Goal: Task Accomplishment & Management: Use online tool/utility

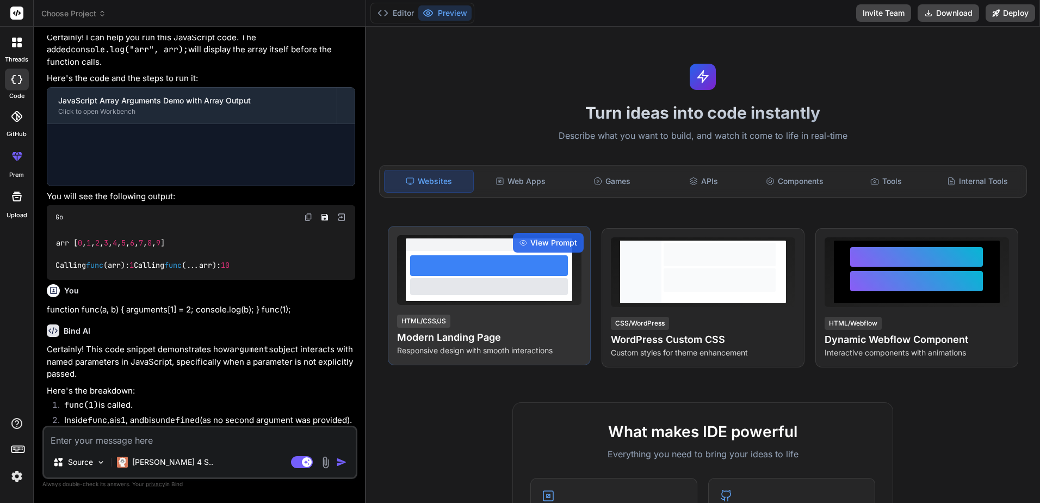
scroll to position [848, 0]
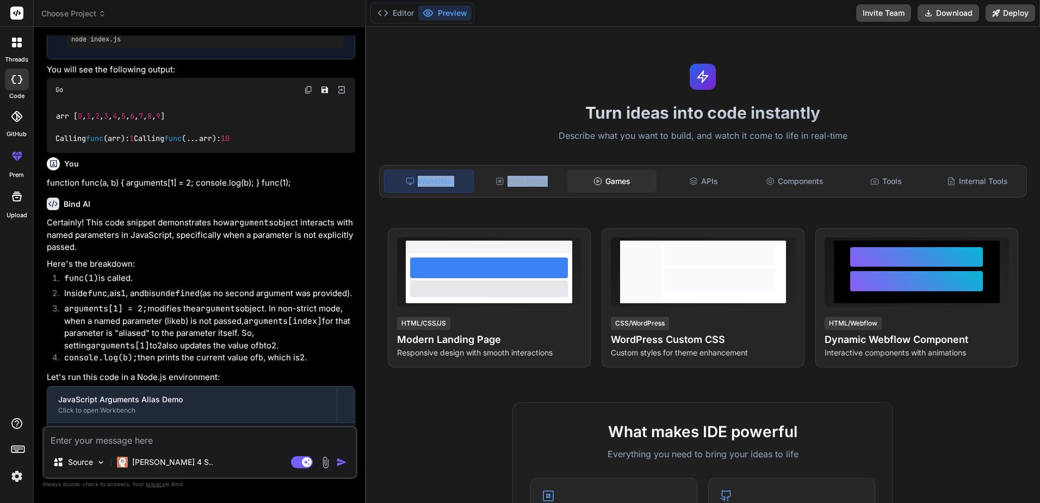
drag, startPoint x: 367, startPoint y: 186, endPoint x: 571, endPoint y: 186, distance: 204.0
click at [571, 186] on div "Turn ideas into code instantly Describe what you want to build, and watch it co…" at bounding box center [703, 265] width 675 height 476
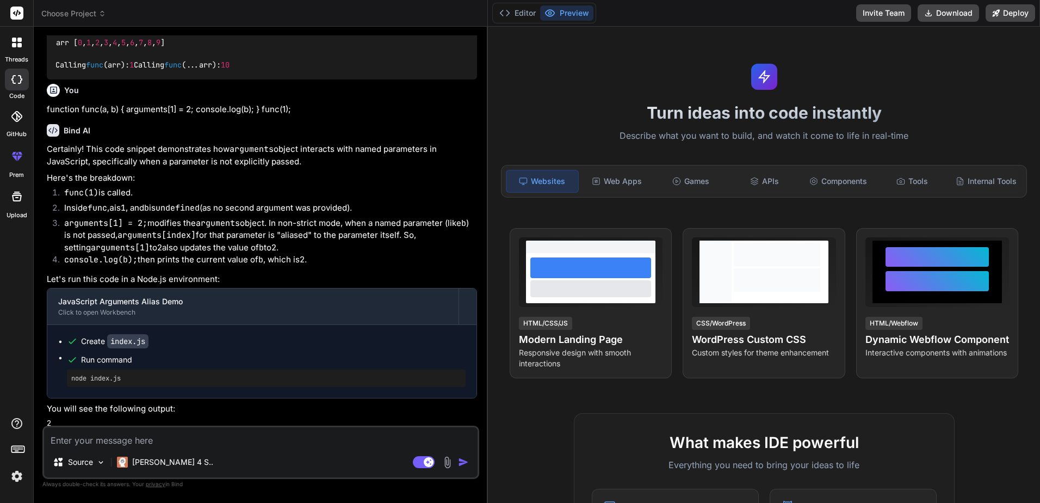
scroll to position [743, 0]
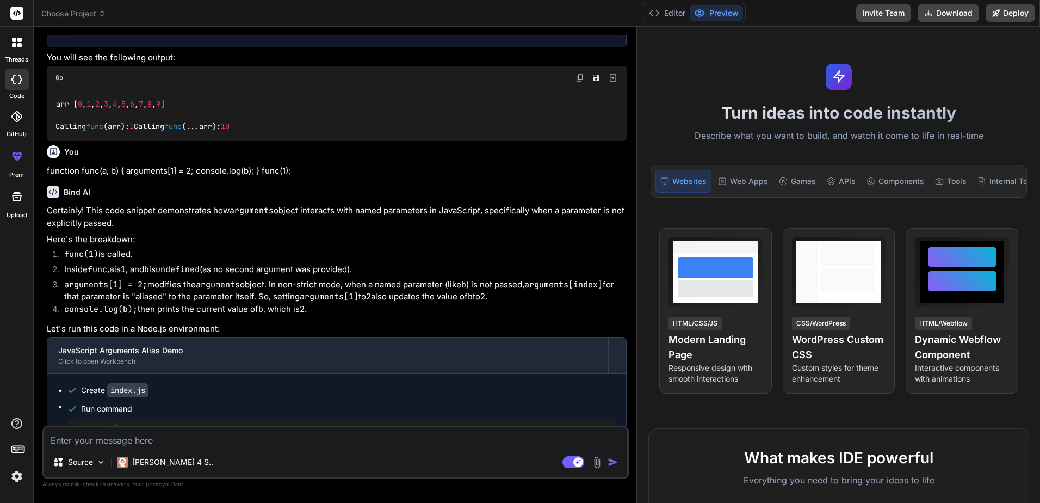
drag, startPoint x: 365, startPoint y: 142, endPoint x: 955, endPoint y: 155, distance: 591.0
click at [610, 155] on div "Choose Project Created with Pixso. Bind AI Web Search Created with Pixso. Code …" at bounding box center [537, 251] width 1007 height 503
click at [20, 44] on icon at bounding box center [19, 45] width 4 height 4
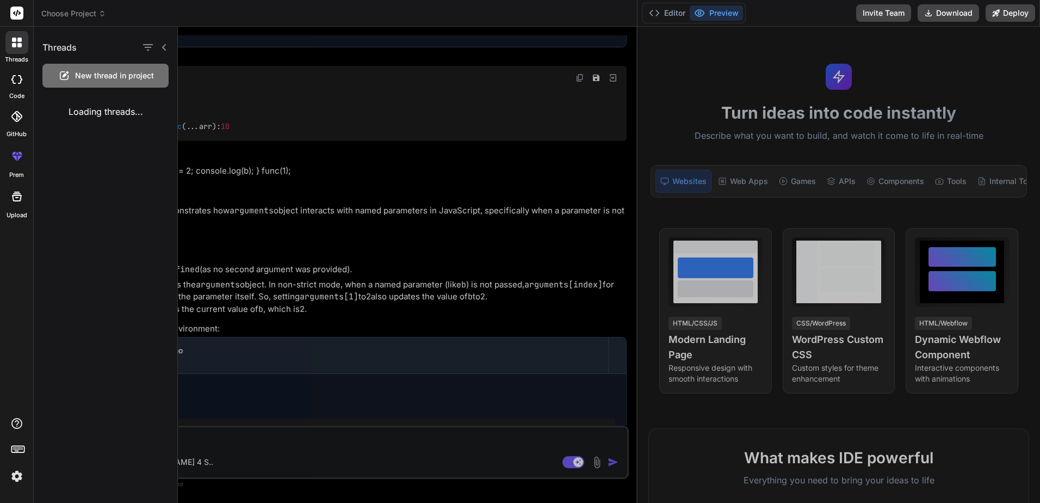
click at [120, 80] on span "New thread in project" at bounding box center [114, 75] width 79 height 11
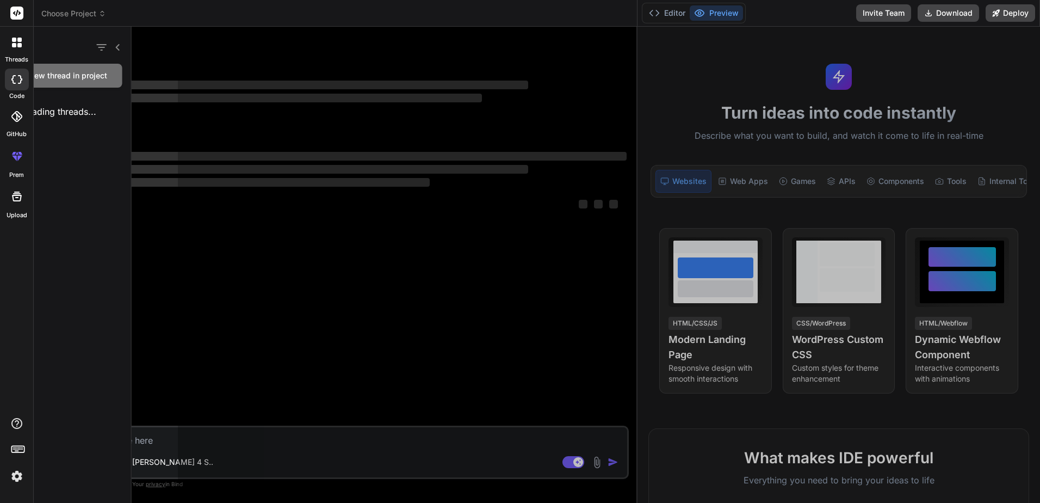
scroll to position [0, 0]
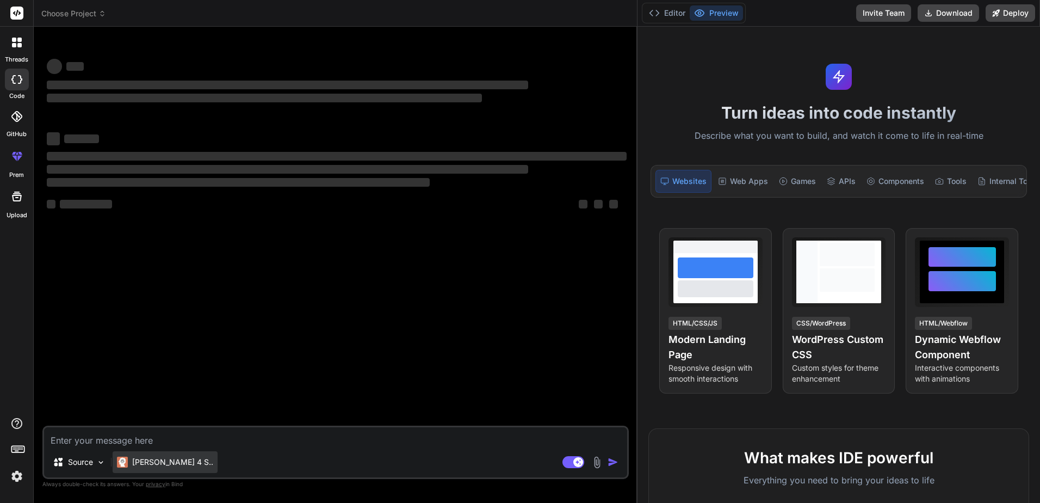
click at [165, 452] on div "[PERSON_NAME] 4 S.." at bounding box center [165, 462] width 105 height 22
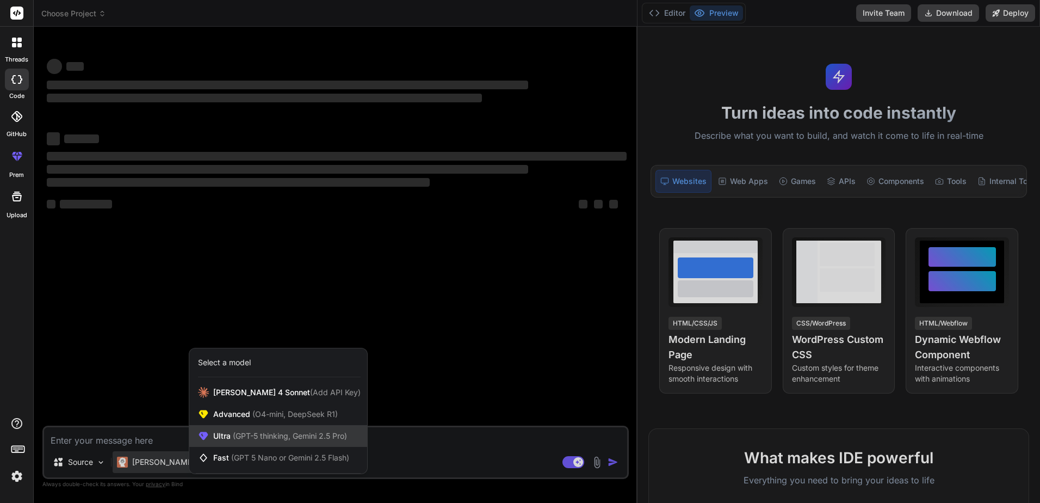
click at [296, 439] on span "(GPT-5 thinking, Gemini 2.5 Pro)" at bounding box center [289, 435] width 116 height 9
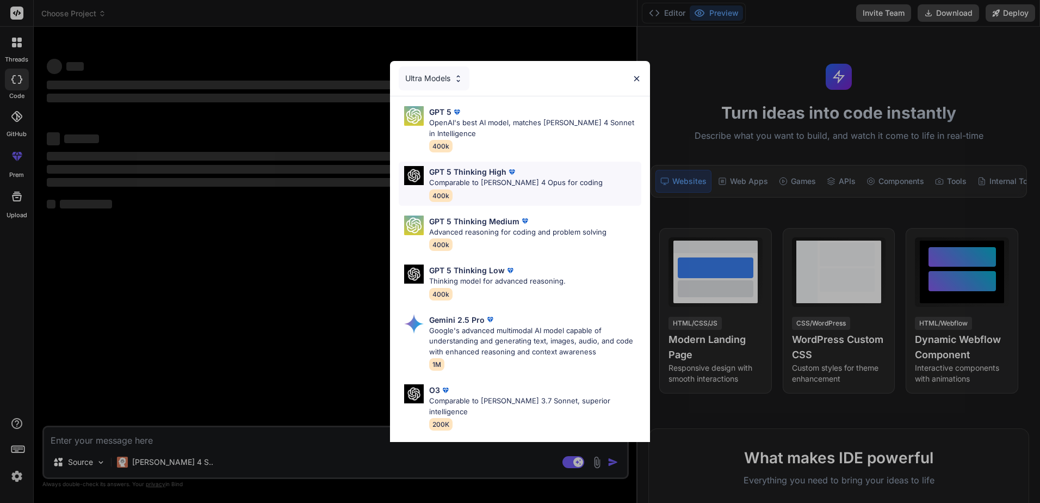
click at [487, 172] on p "GPT 5 Thinking High" at bounding box center [467, 171] width 77 height 11
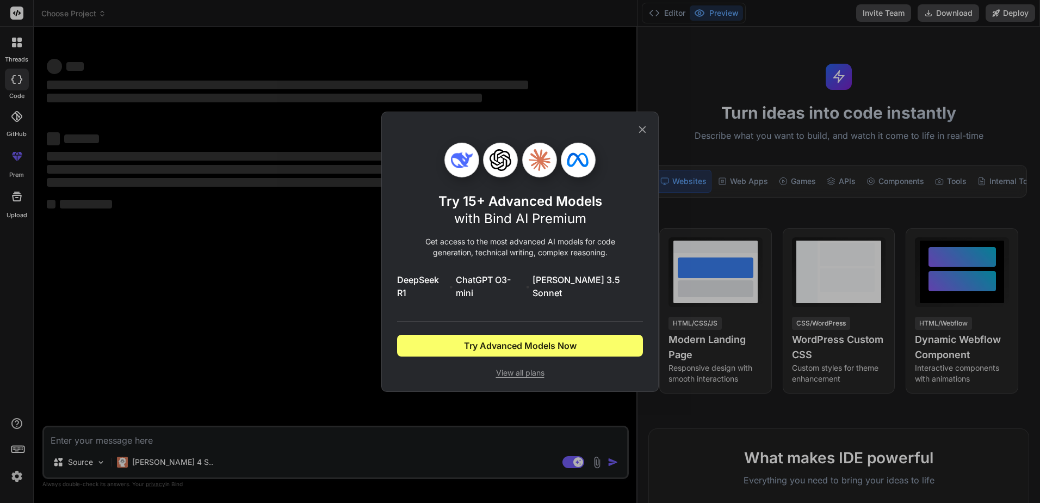
click at [610, 139] on div "Try 15+ Advanced Models with Bind AI Premium Get access to the most advanced AI…" at bounding box center [520, 251] width 246 height 279
click at [610, 135] on icon at bounding box center [643, 130] width 12 height 12
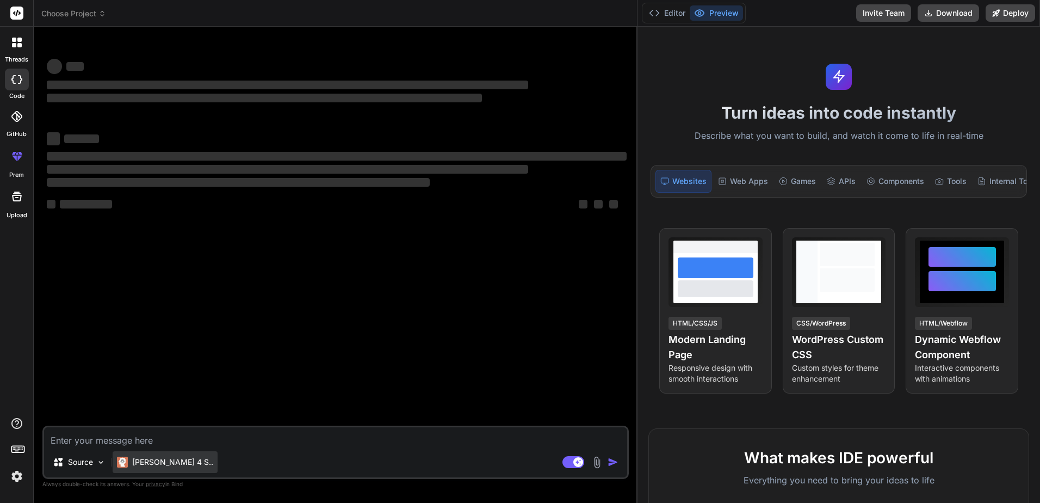
click at [161, 452] on p "[PERSON_NAME] 4 S.." at bounding box center [172, 461] width 81 height 11
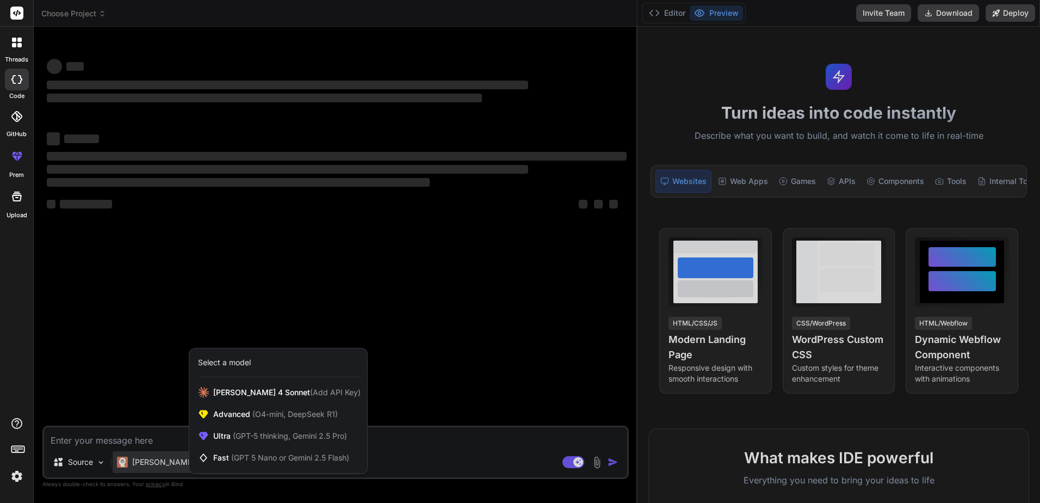
click at [150, 384] on div at bounding box center [520, 251] width 1040 height 503
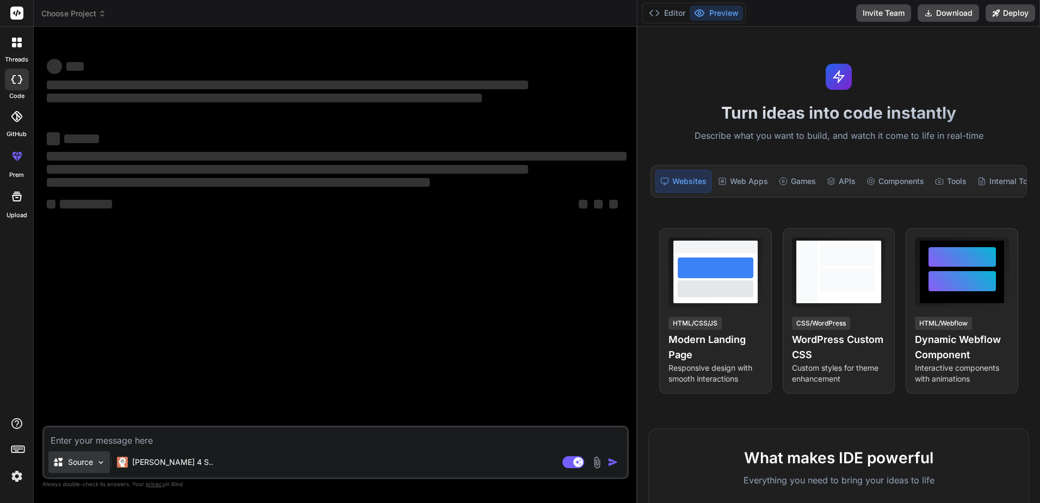
click at [98, 452] on img at bounding box center [100, 462] width 9 height 9
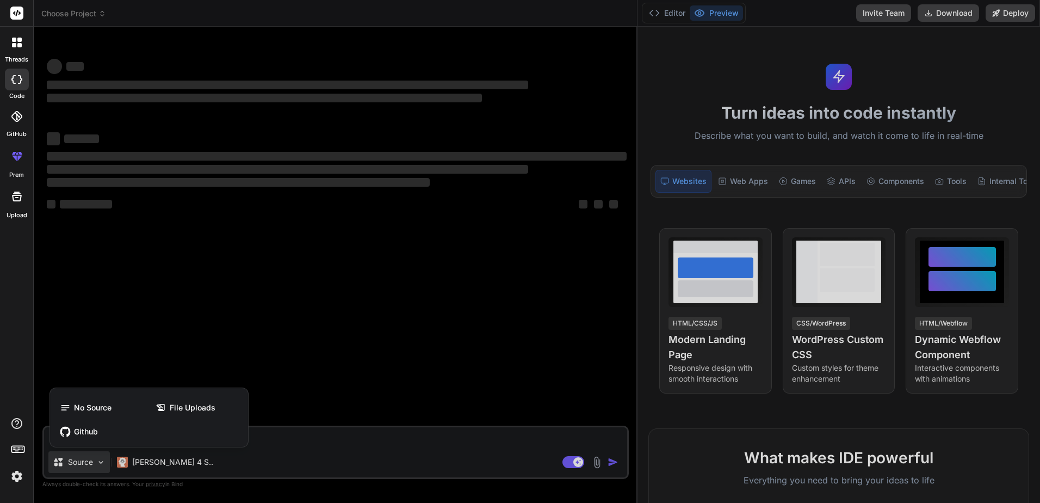
click at [340, 449] on div at bounding box center [520, 251] width 1040 height 503
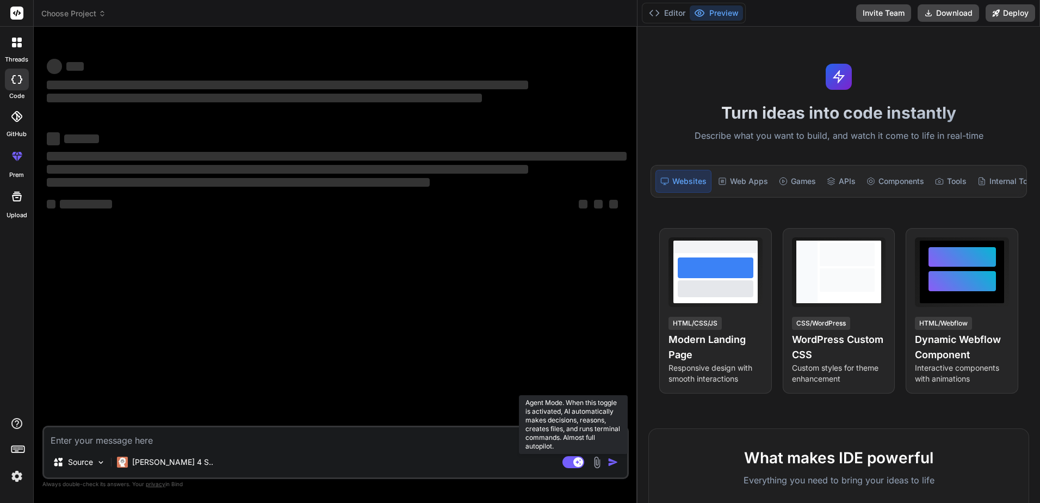
click at [583, 452] on rect at bounding box center [574, 462] width 22 height 12
type textarea "x"
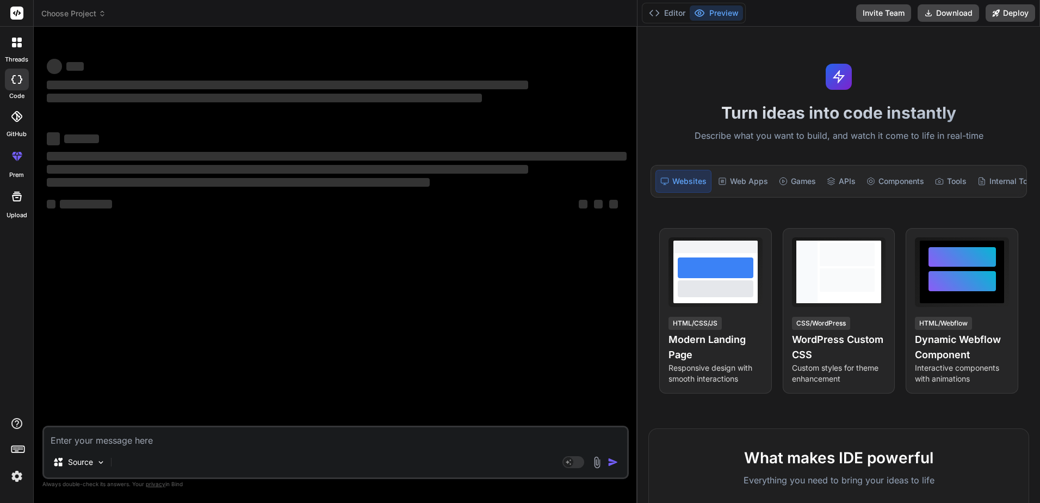
click at [130, 442] on textarea at bounding box center [335, 437] width 583 height 20
click at [24, 40] on div at bounding box center [16, 42] width 23 height 23
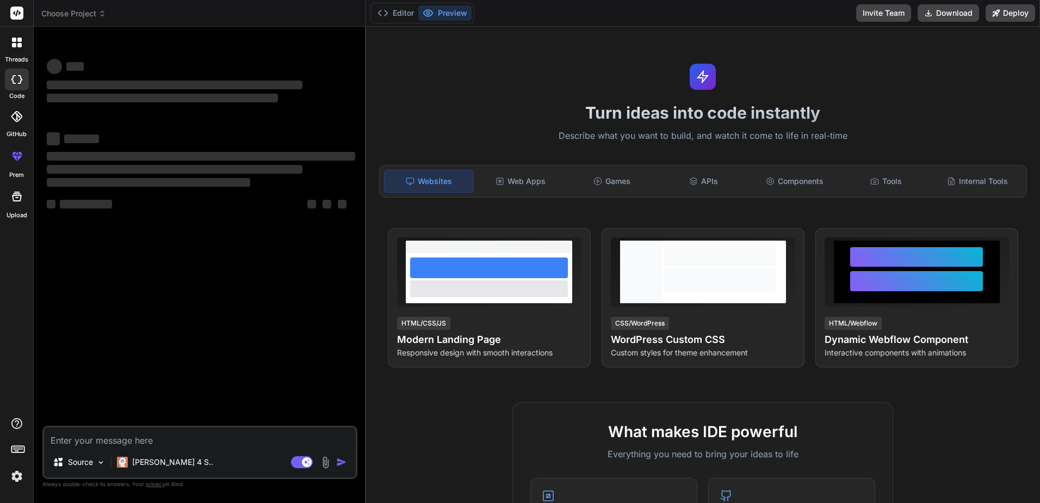
type textarea "x"
